Goal: Information Seeking & Learning: Learn about a topic

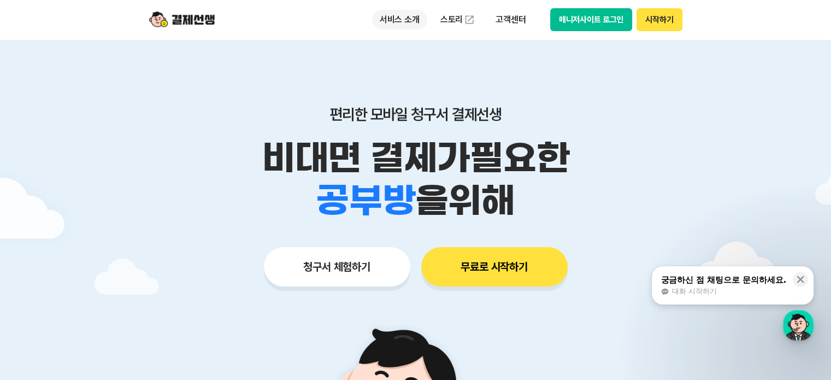
click at [403, 23] on p "서비스 소개" at bounding box center [399, 20] width 55 height 20
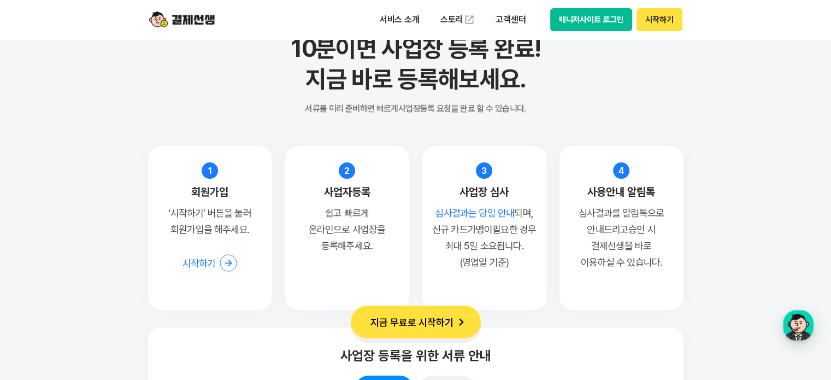
scroll to position [8036, 0]
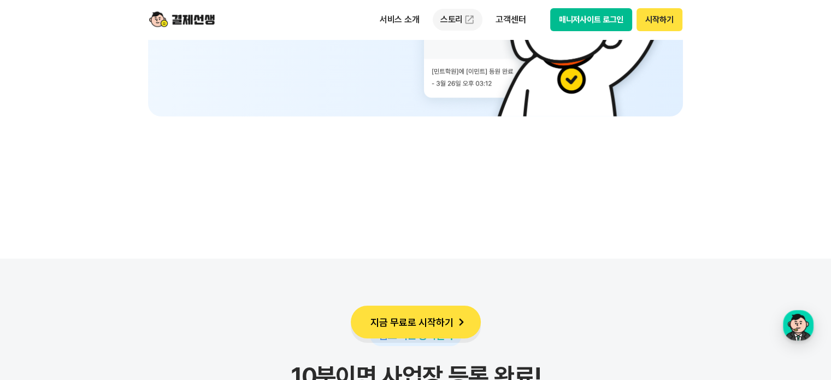
click at [453, 22] on link "스토리" at bounding box center [458, 20] width 50 height 22
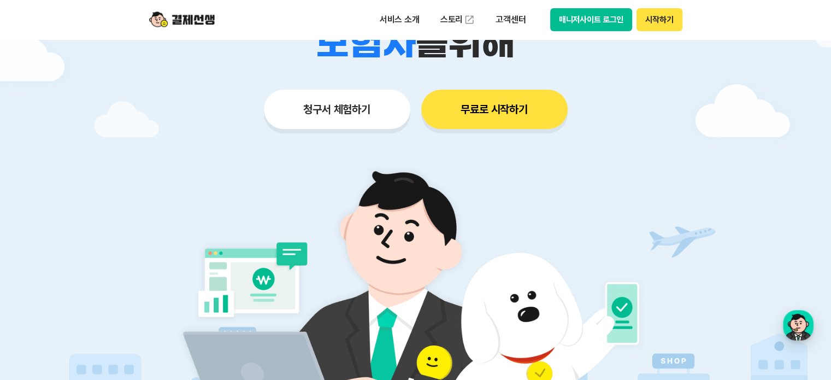
scroll to position [0, 0]
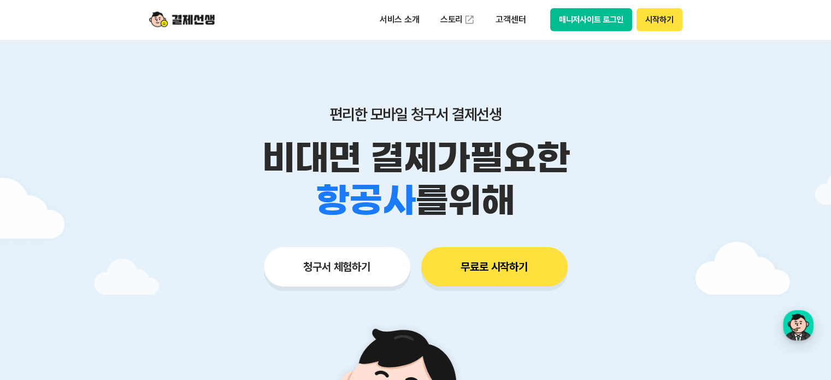
click at [335, 278] on button "청구서 체험하기" at bounding box center [337, 266] width 147 height 39
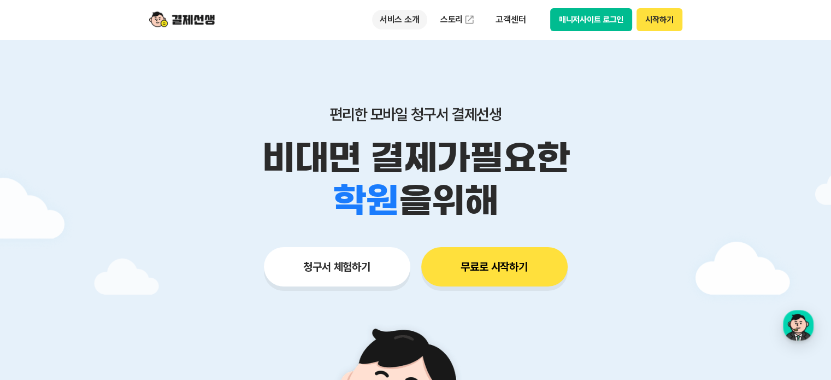
drag, startPoint x: 0, startPoint y: 0, endPoint x: 400, endPoint y: 19, distance: 400.6
click at [400, 19] on p "서비스 소개" at bounding box center [399, 20] width 55 height 20
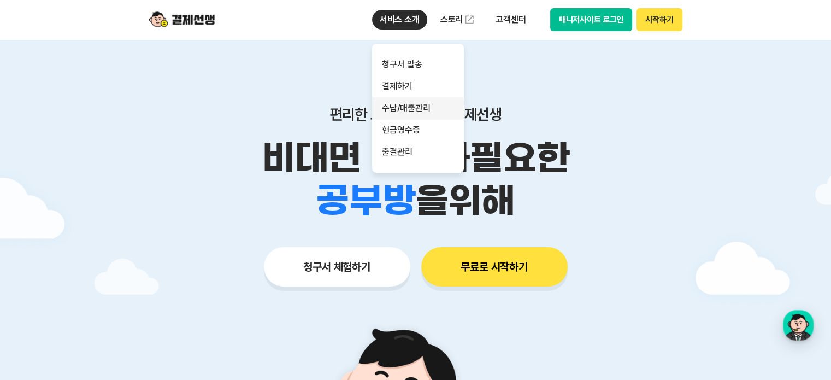
click at [418, 111] on link "수납/매출관리" at bounding box center [418, 108] width 92 height 22
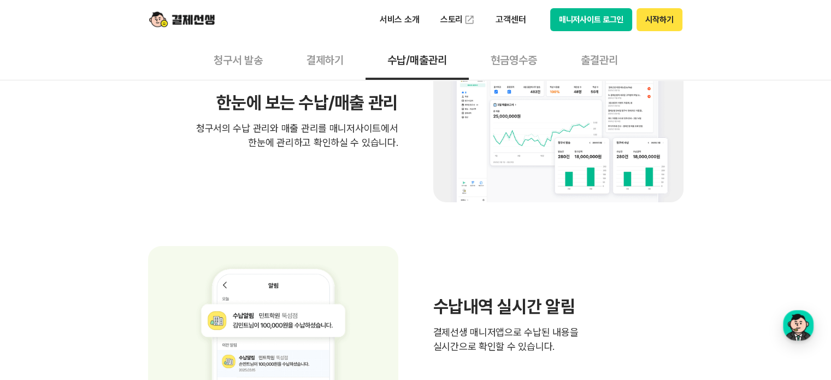
scroll to position [437, 0]
